Goal: Navigation & Orientation: Find specific page/section

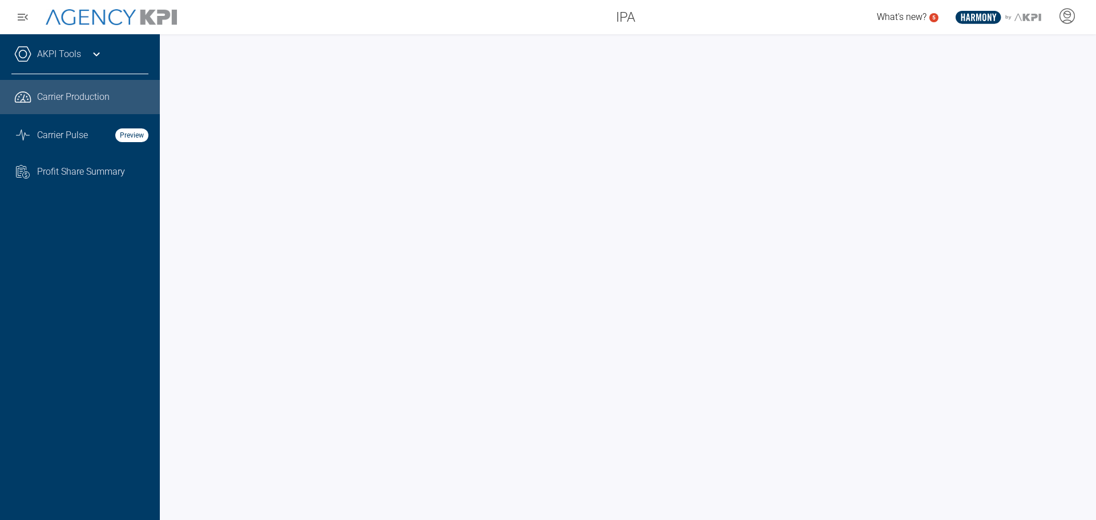
click at [1069, 17] on icon at bounding box center [1067, 14] width 7 height 7
click at [990, 46] on span "Log Out" at bounding box center [985, 46] width 30 height 9
